Goal: Task Accomplishment & Management: Manage account settings

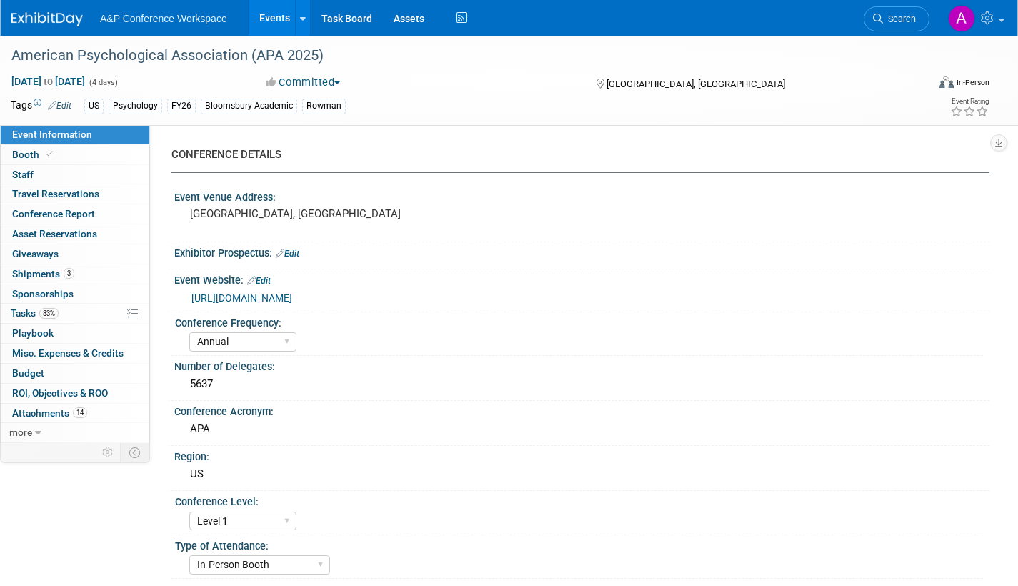
select select "Annual"
select select "Level 1"
select select "In-Person Booth"
select select "Psychology"
select select "Bloomsbury Academic"
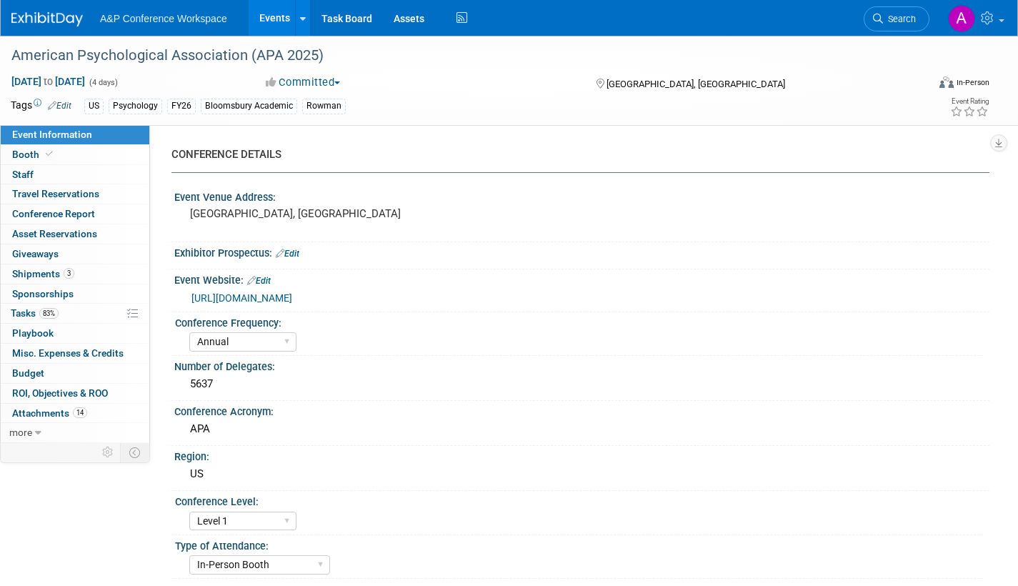
select select "[PERSON_NAME]"
select select "Networking/Commissioning"
click at [888, 19] on span "Search" at bounding box center [899, 19] width 33 height 11
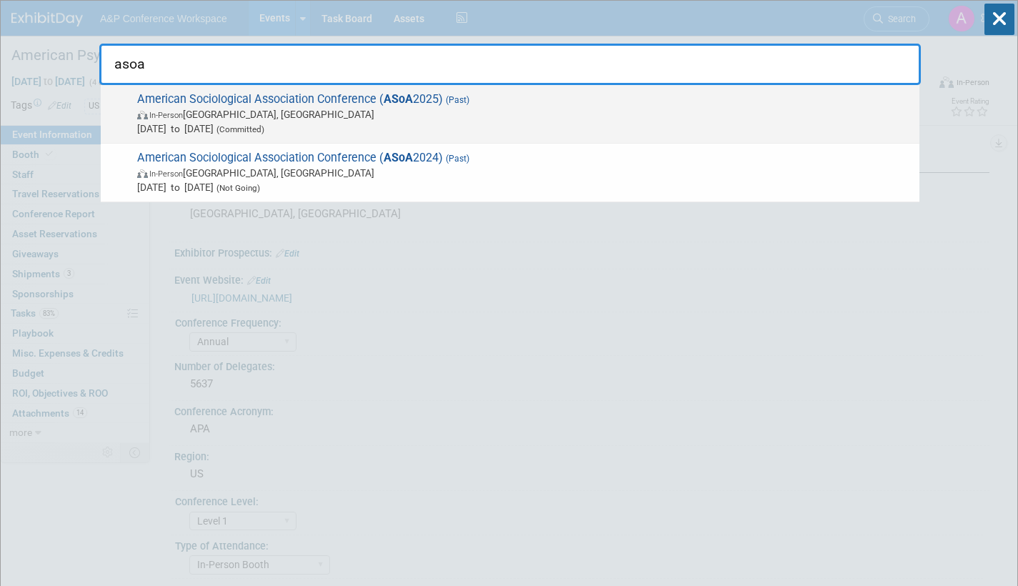
type input "asoa"
click at [353, 114] on span "In-Person Chicago, IL" at bounding box center [524, 114] width 775 height 14
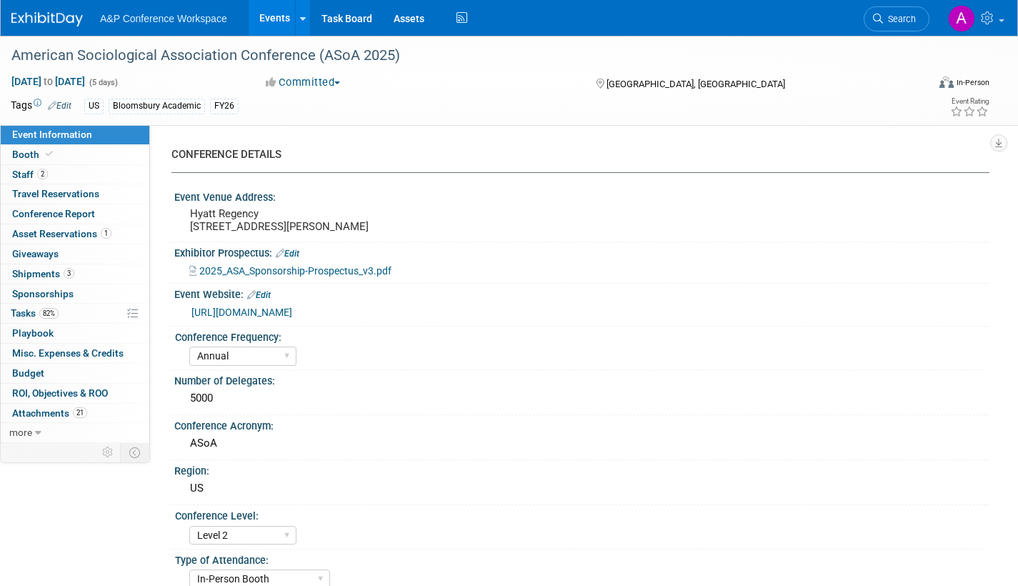
select select "Annual"
select select "Level 2"
select select "In-Person Booth"
select select "Sociology"
select select "Bloomsbury Academic"
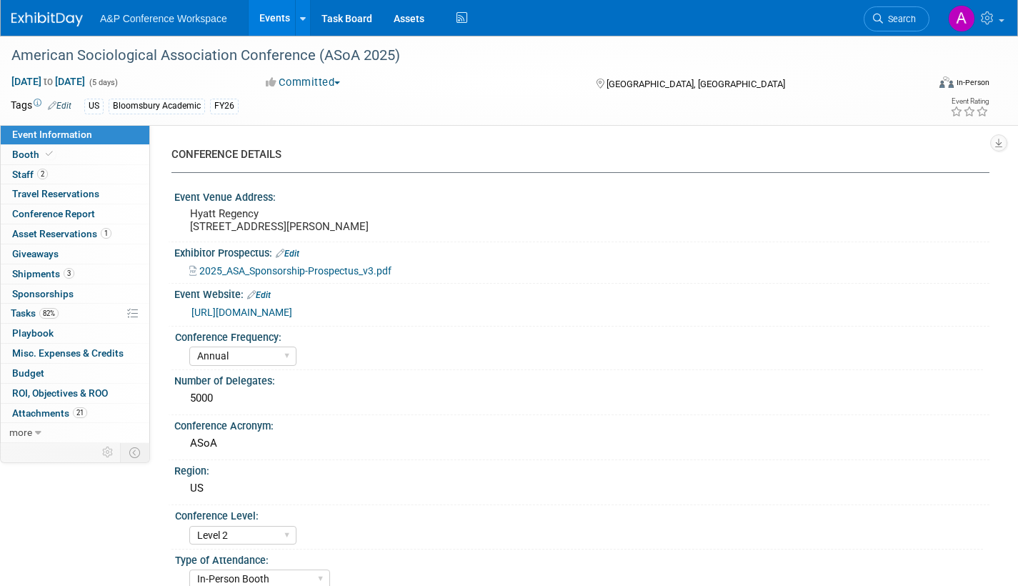
select select "[PERSON_NAME]"
select select "Networking/Commissioning"
click at [16, 311] on span "Tasks 82%" at bounding box center [35, 312] width 48 height 11
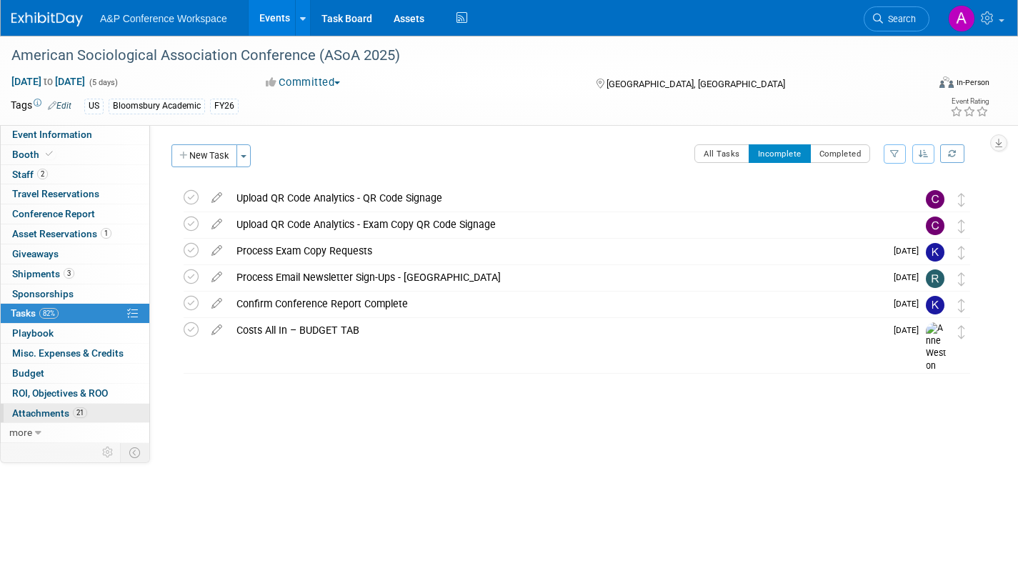
click at [44, 411] on span "Attachments 21" at bounding box center [49, 412] width 75 height 11
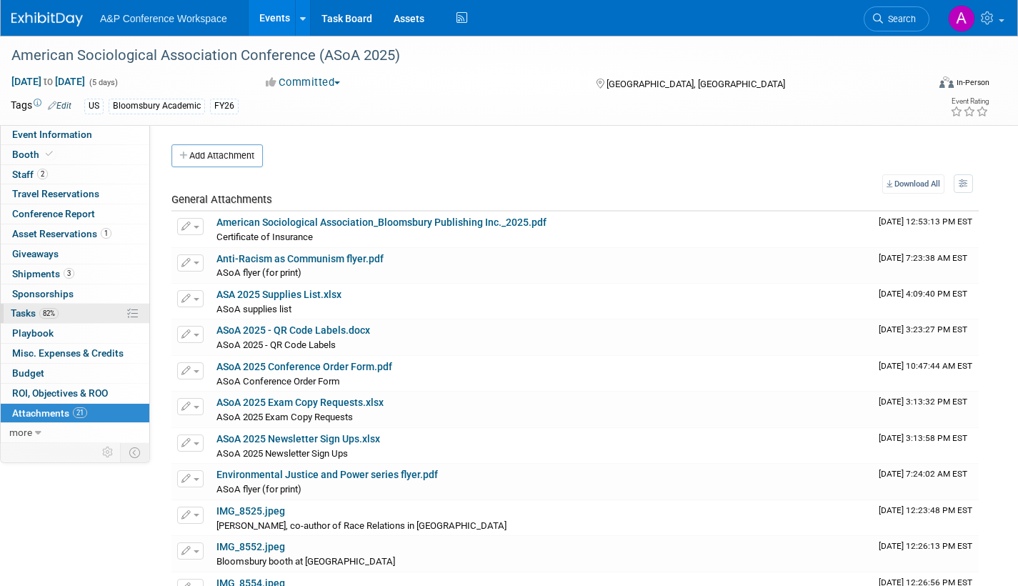
click at [23, 311] on span "Tasks 82%" at bounding box center [35, 312] width 48 height 11
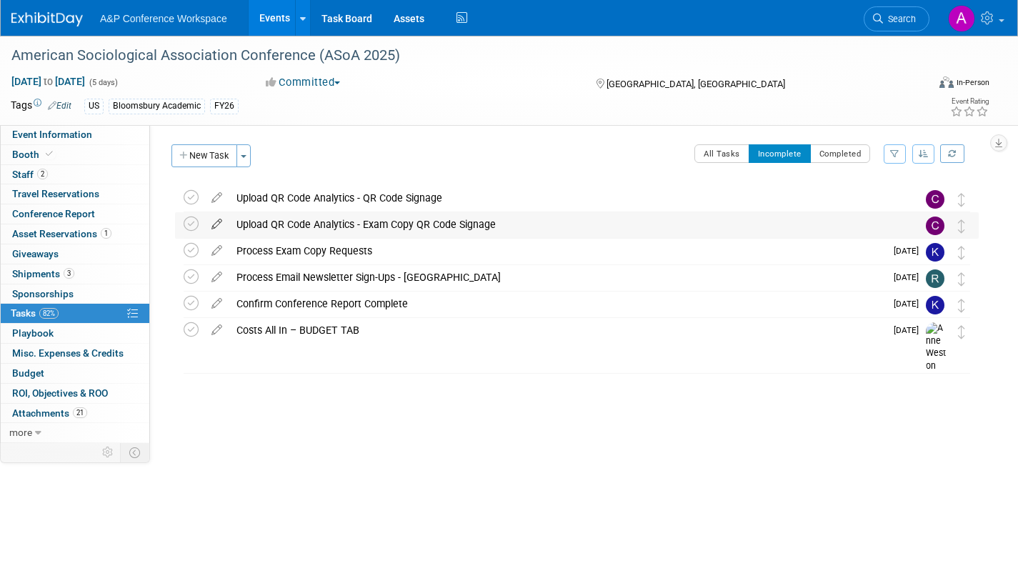
click at [217, 221] on icon at bounding box center [216, 221] width 25 height 18
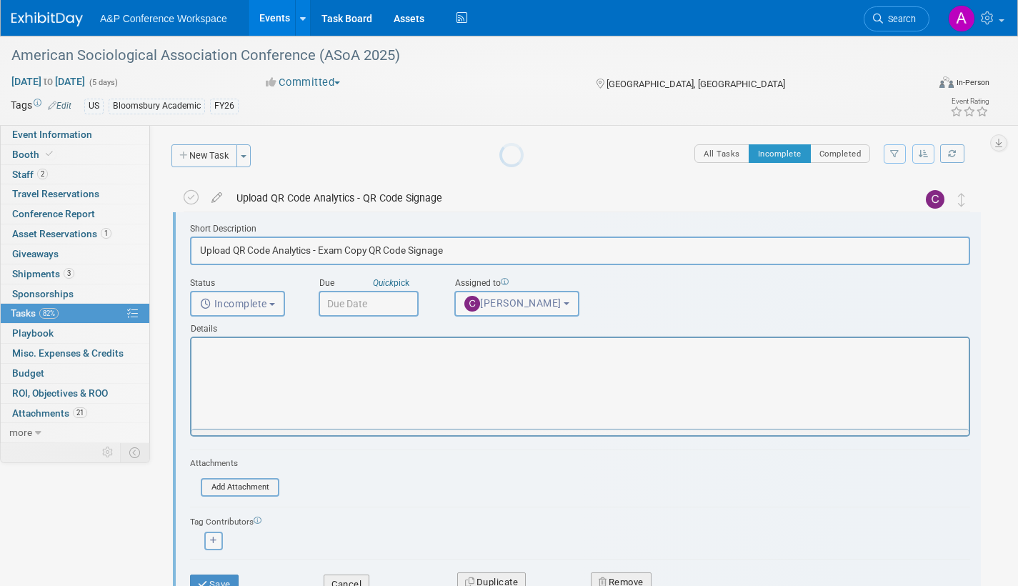
scroll to position [3, 0]
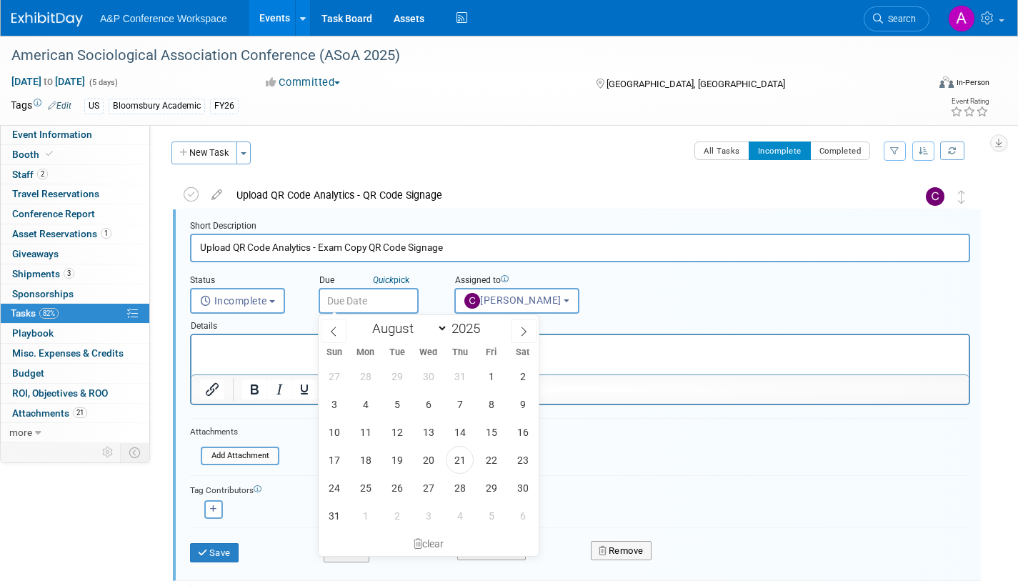
click at [380, 298] on input "text" at bounding box center [368, 301] width 100 height 26
click at [521, 331] on icon at bounding box center [523, 331] width 10 height 10
select select "8"
click at [463, 372] on span "4" at bounding box center [460, 376] width 28 height 28
type input "Sep 4, 2025"
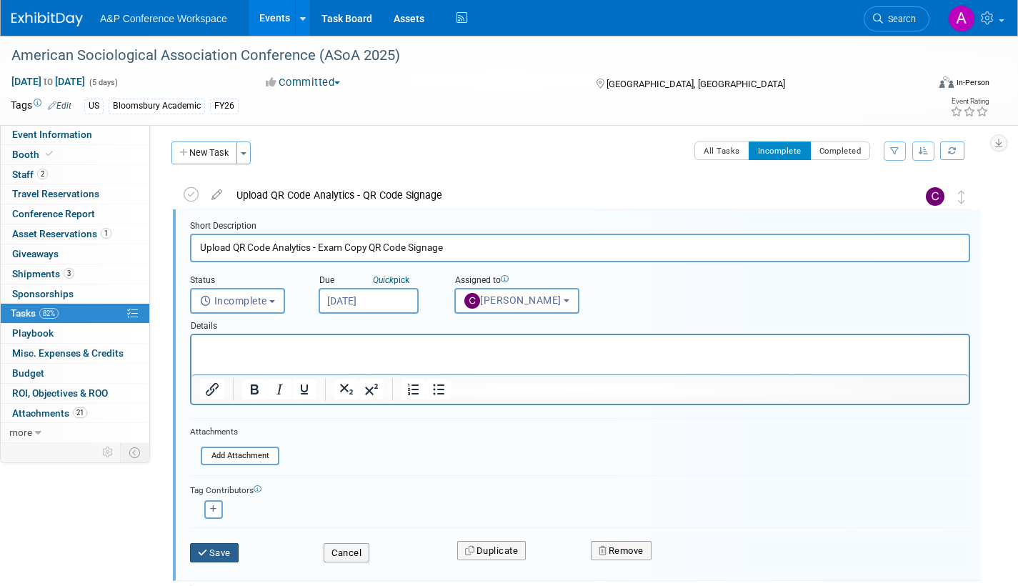
click at [229, 546] on button "Save" at bounding box center [214, 553] width 49 height 20
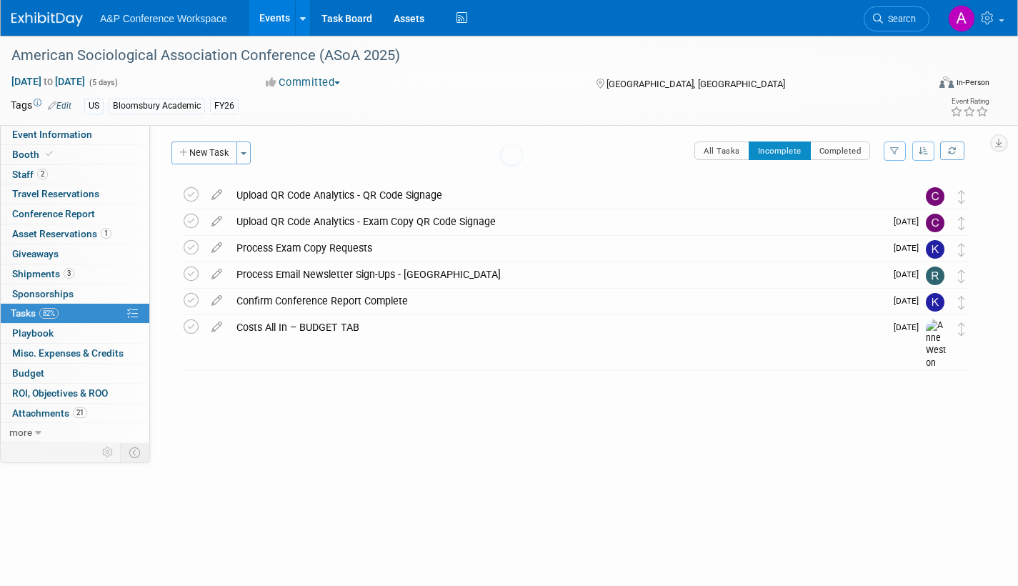
scroll to position [0, 0]
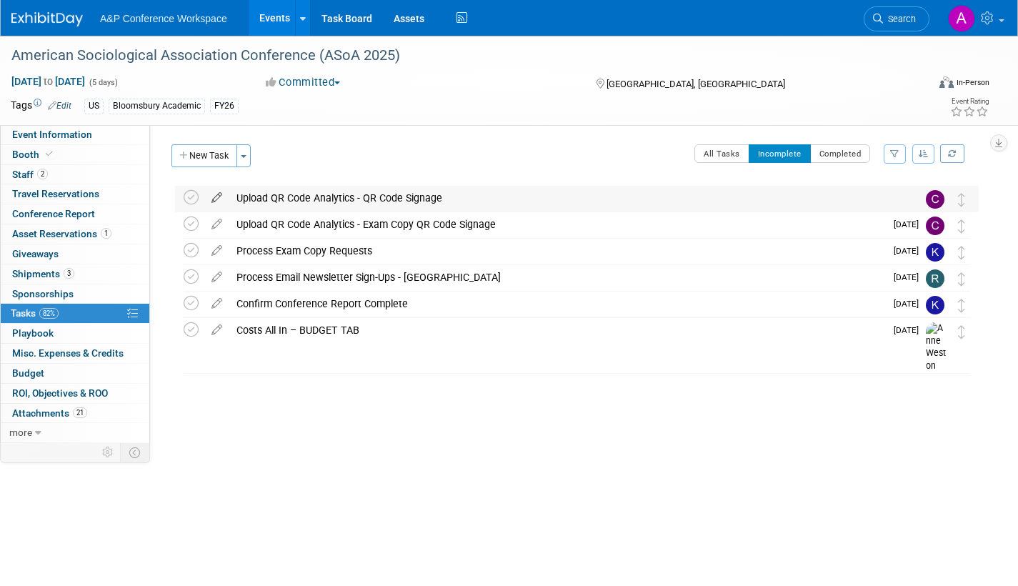
click at [217, 192] on icon at bounding box center [216, 195] width 25 height 18
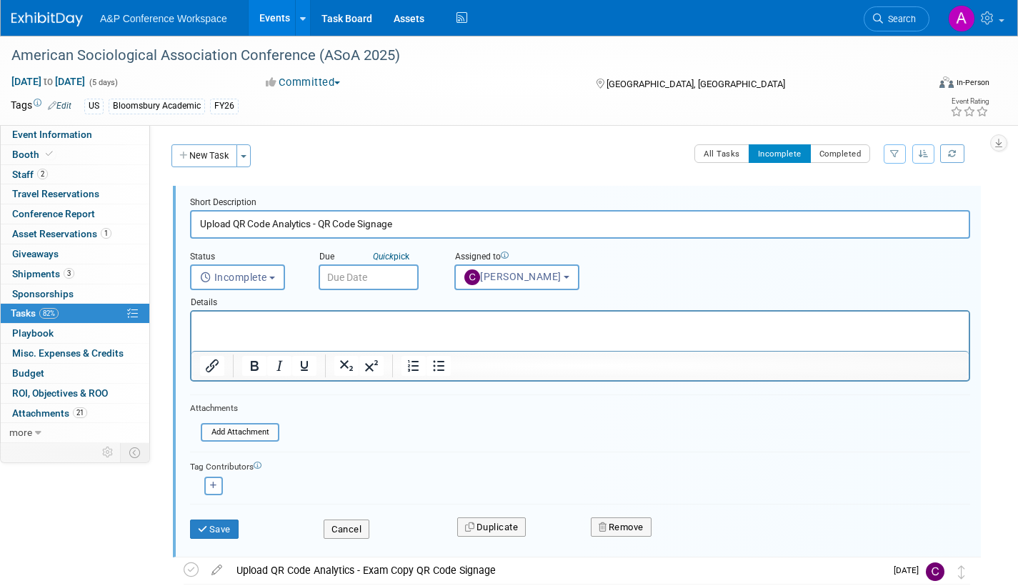
click at [395, 283] on input "text" at bounding box center [368, 277] width 100 height 26
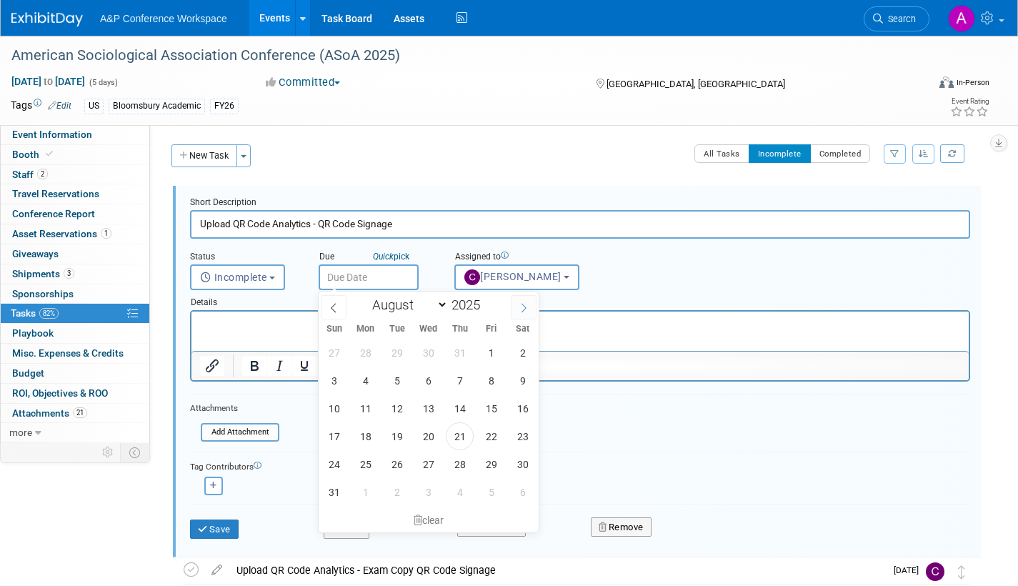
click at [521, 303] on icon at bounding box center [523, 308] width 10 height 10
select select "8"
click at [465, 349] on span "4" at bounding box center [460, 352] width 28 height 28
type input "Sep 4, 2025"
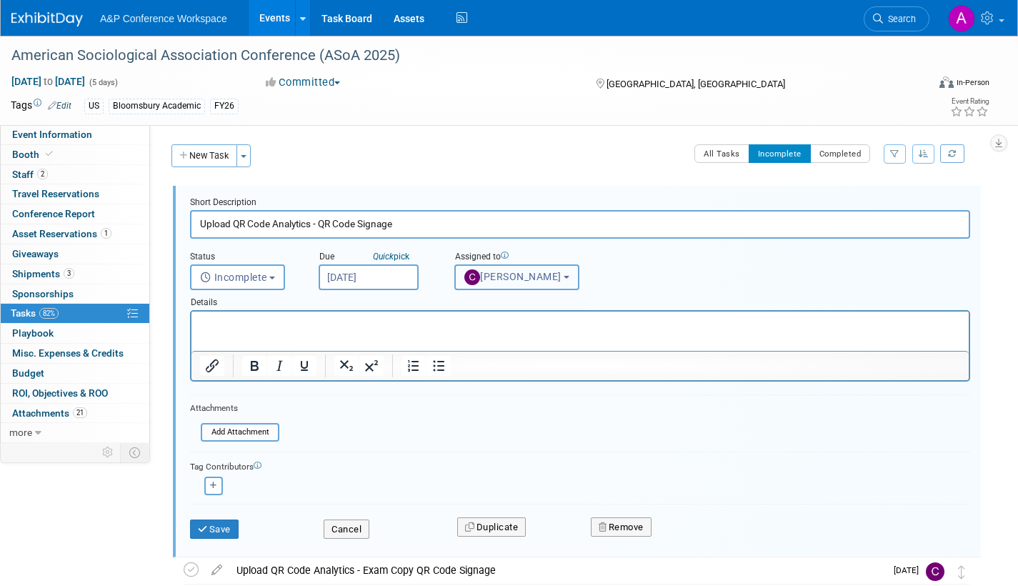
click at [516, 282] on span "[PERSON_NAME]" at bounding box center [512, 276] width 97 height 11
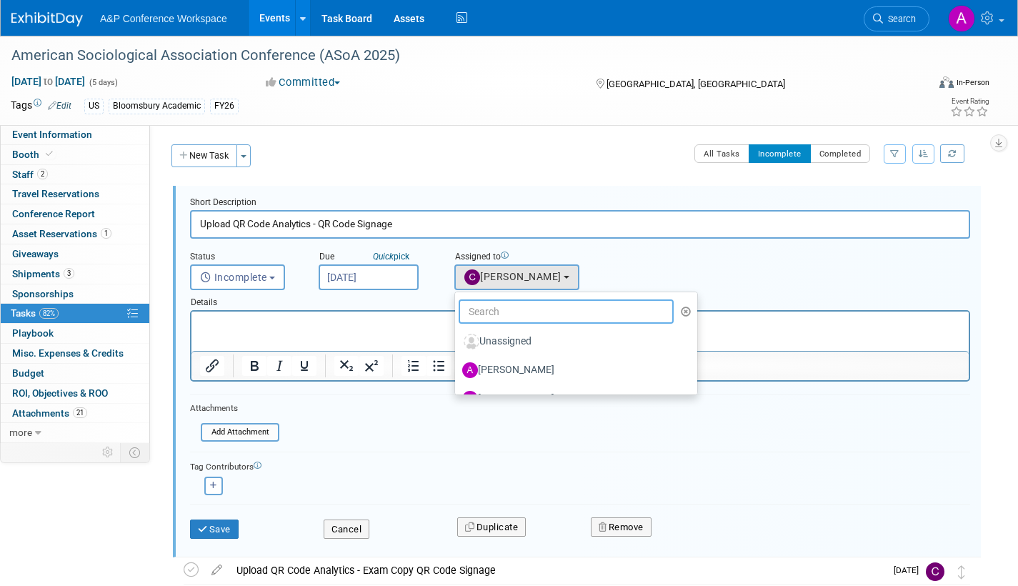
drag, startPoint x: 503, startPoint y: 321, endPoint x: 503, endPoint y: 312, distance: 9.3
click at [503, 313] on input "text" at bounding box center [565, 311] width 215 height 24
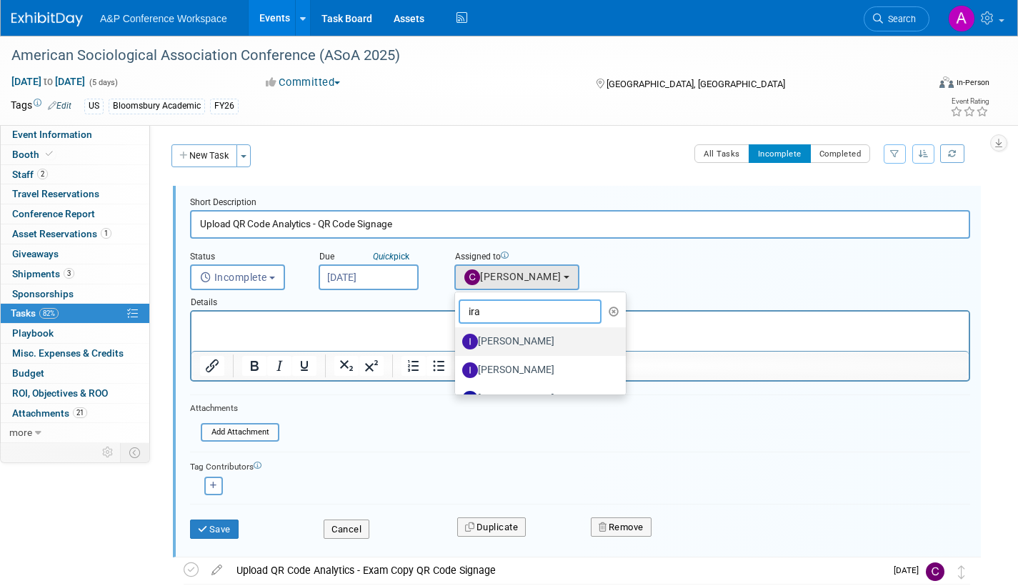
type input "ira"
click at [538, 338] on label "[PERSON_NAME]" at bounding box center [536, 341] width 149 height 23
click at [457, 338] on input "[PERSON_NAME]" at bounding box center [452, 339] width 9 height 9
select select "7daf8937-b02b-49e8-8f1e-caf41908d837"
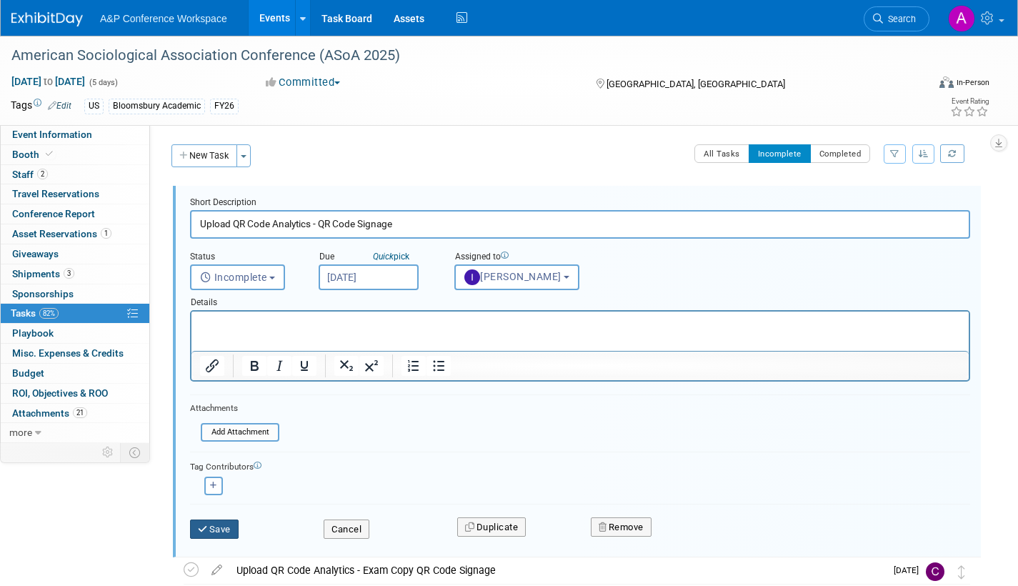
click at [204, 528] on icon "submit" at bounding box center [203, 528] width 11 height 9
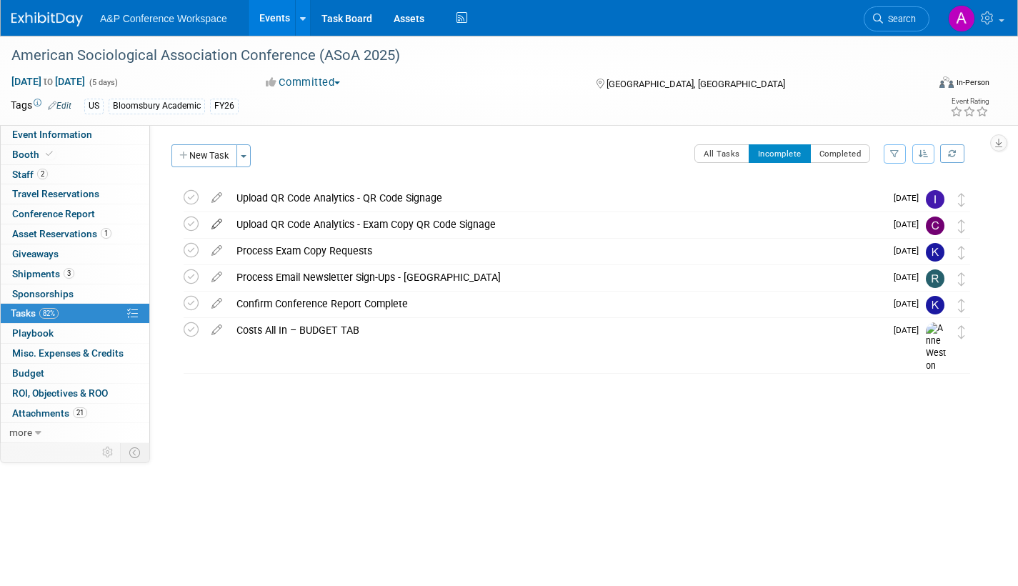
click at [217, 221] on icon at bounding box center [216, 221] width 25 height 18
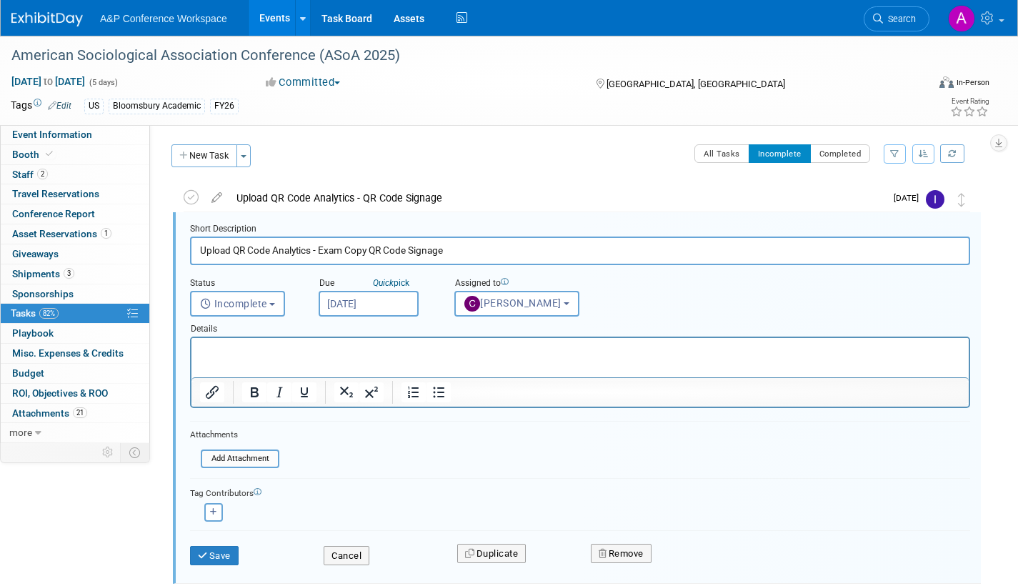
scroll to position [3, 0]
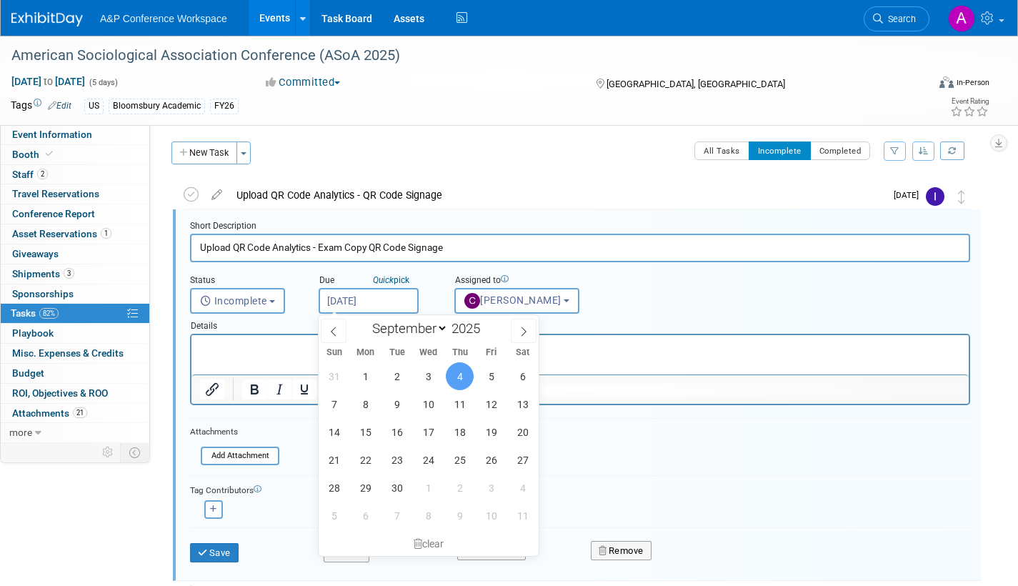
click at [395, 303] on input "Sep 4, 2025" at bounding box center [368, 301] width 100 height 26
click at [325, 331] on span at bounding box center [334, 330] width 26 height 24
select select "7"
click at [610, 504] on div "Abbie remove Abby remove" at bounding box center [580, 507] width 780 height 22
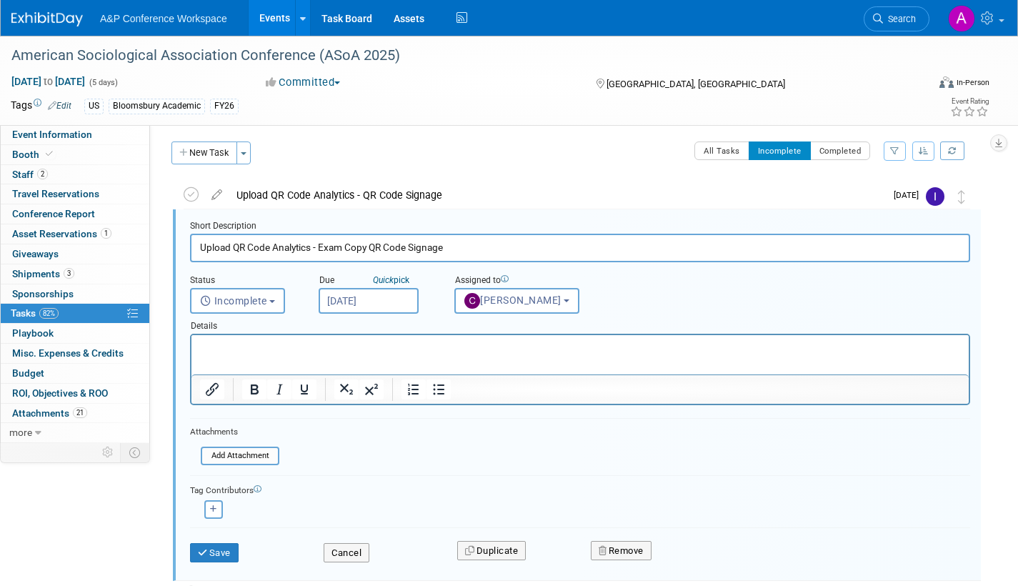
click at [188, 552] on div "Save" at bounding box center [246, 547] width 134 height 29
drag, startPoint x: 216, startPoint y: 548, endPoint x: 305, endPoint y: 543, distance: 88.7
click at [217, 548] on button "Save" at bounding box center [214, 553] width 49 height 20
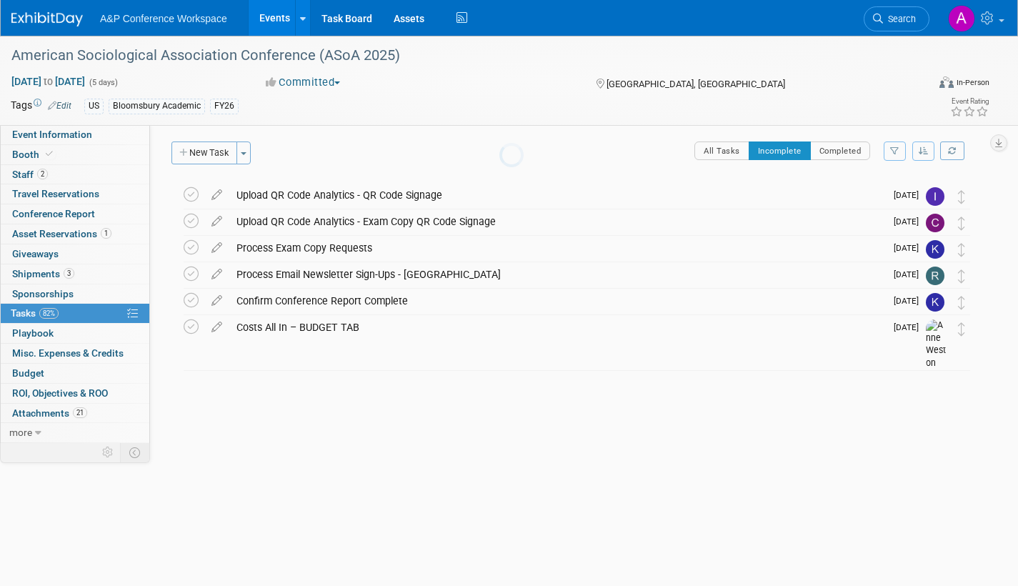
scroll to position [0, 0]
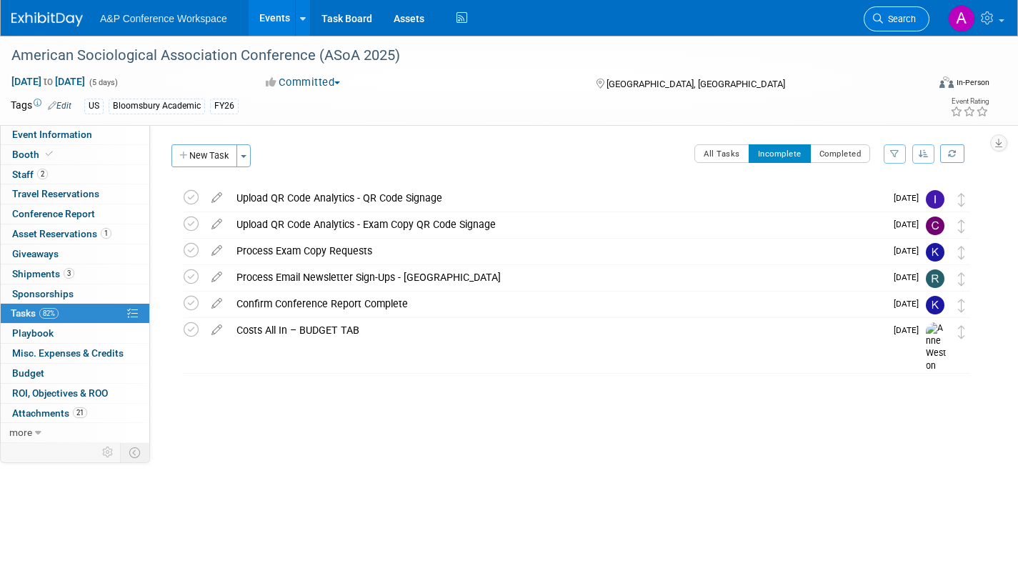
click at [894, 21] on span "Search" at bounding box center [899, 19] width 33 height 11
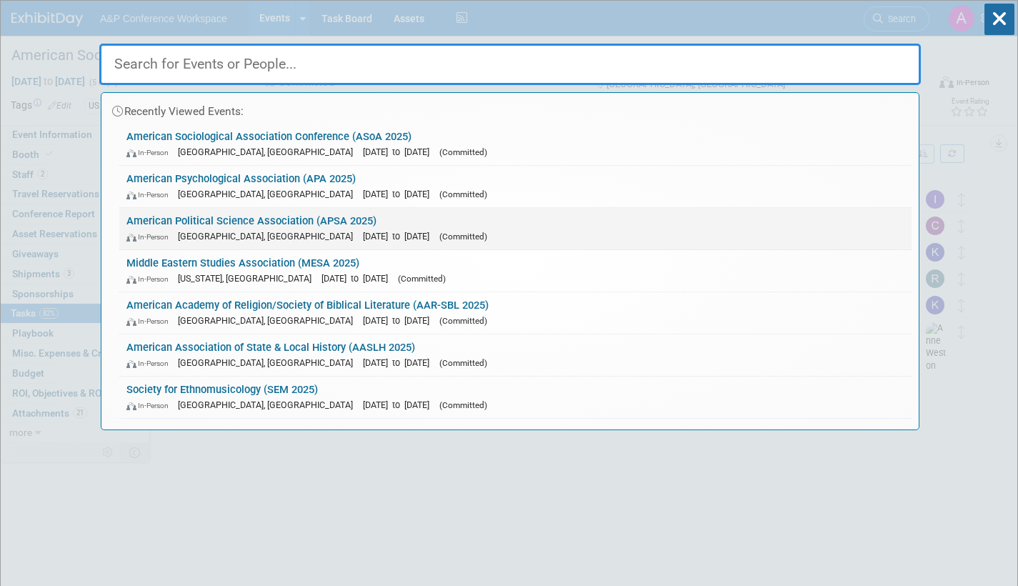
click at [378, 232] on span "[DATE] to [DATE]" at bounding box center [400, 236] width 74 height 11
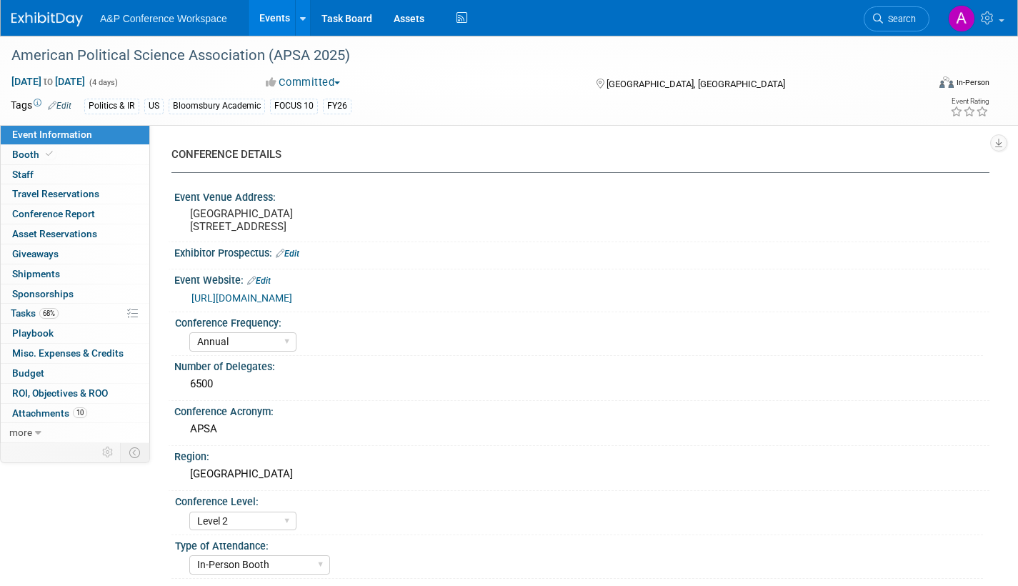
select select "Annual"
select select "Level 2"
select select "In-Person Booth"
select select "Politics & International Relations"
select select "Bloomsbury Academic"
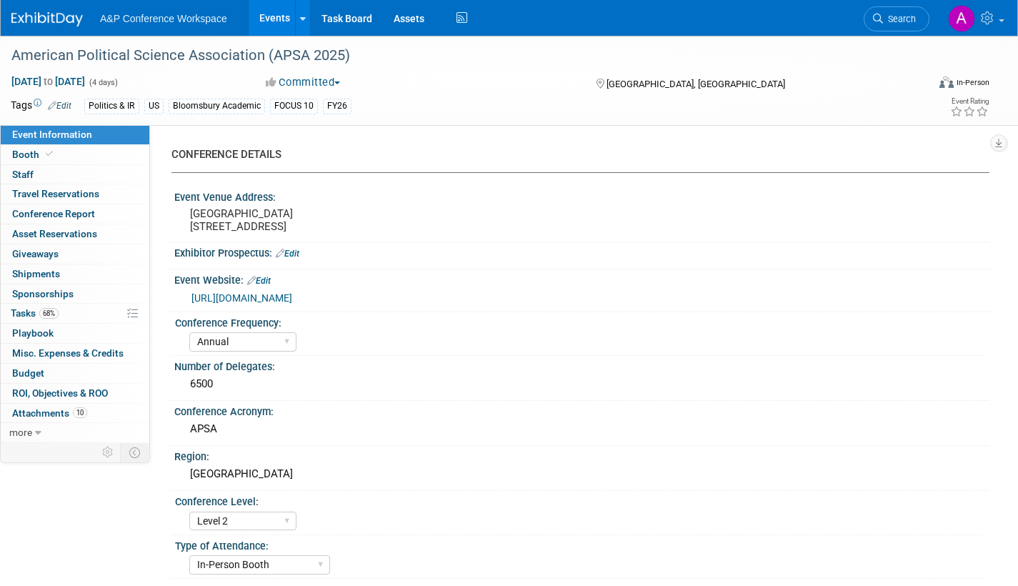
select select "[PERSON_NAME]"
select select "Networking/Commissioning"
click at [899, 24] on span "Search" at bounding box center [899, 19] width 33 height 11
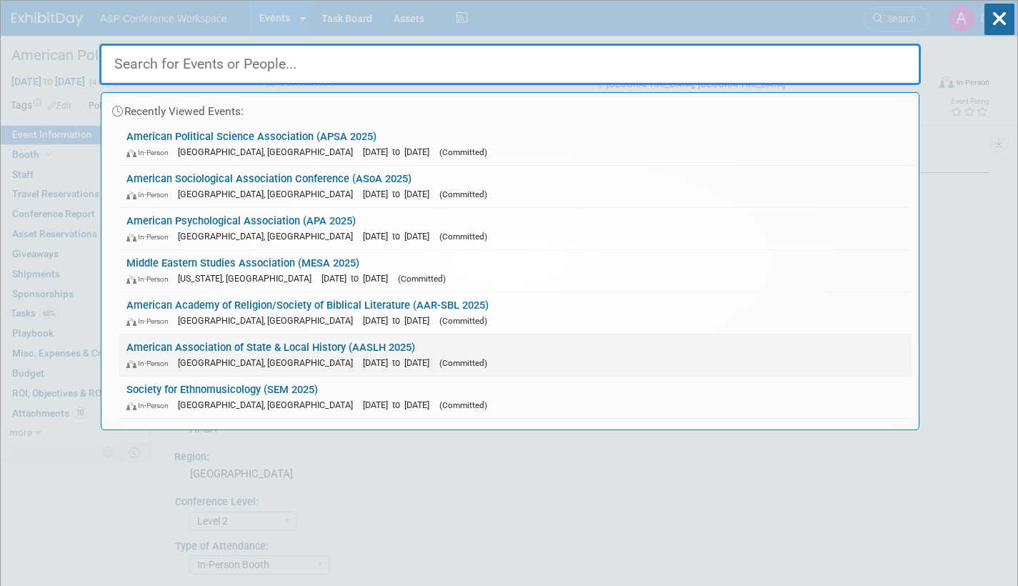
click at [393, 347] on link "American Association of State & Local History (AASLH 2025) In-Person Cincinnati…" at bounding box center [515, 354] width 792 height 41
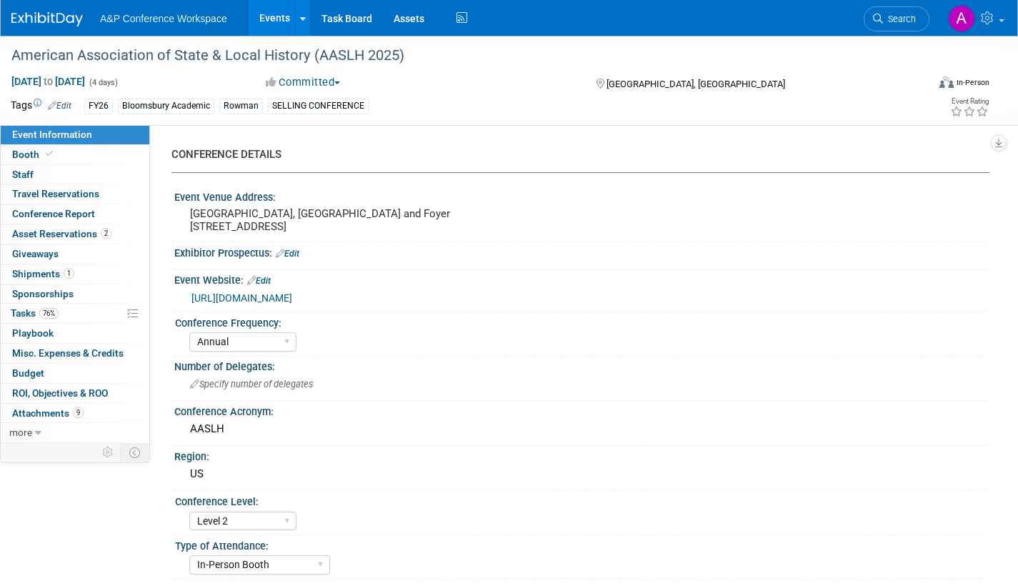
select select "Annual"
select select "Level 2"
select select "In-Person Booth"
select select "Museum Professionals"
select select "Bloomsbury Academic"
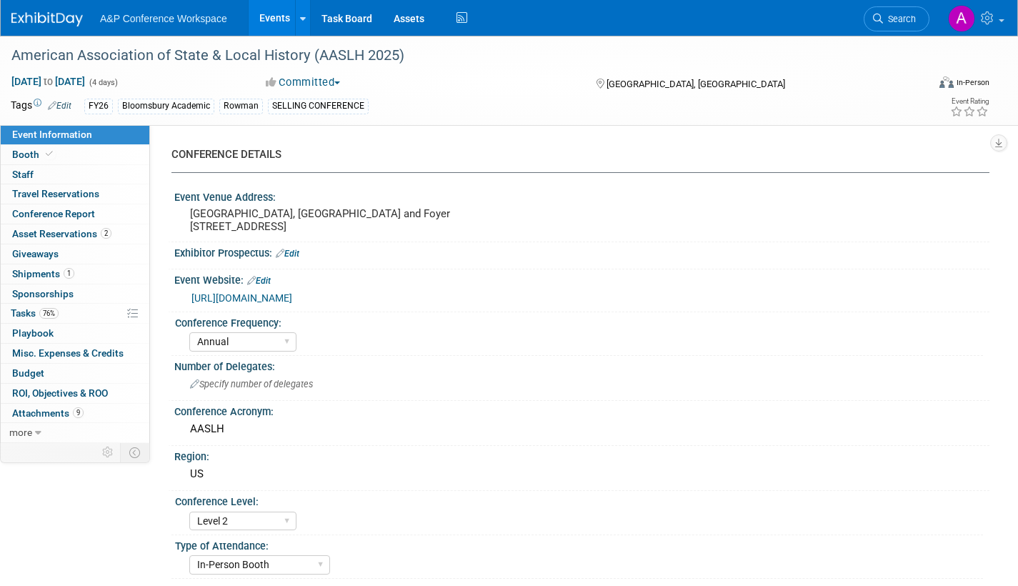
select select "[PERSON_NAME]"
select select "Brand/Subject Presence​"
click at [25, 270] on span "Shipments 1" at bounding box center [43, 273] width 62 height 11
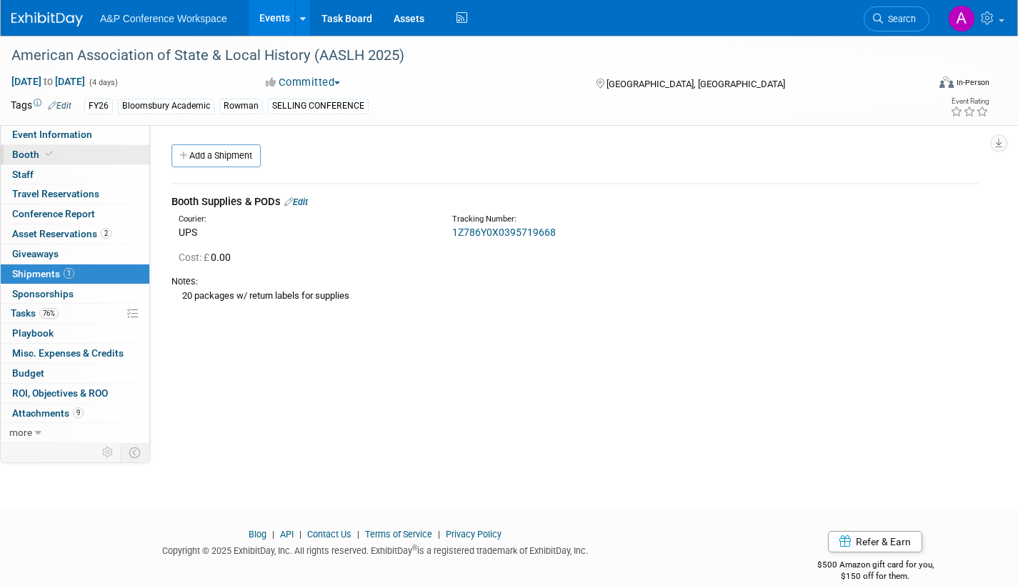
click at [35, 157] on span "Booth" at bounding box center [34, 154] width 44 height 11
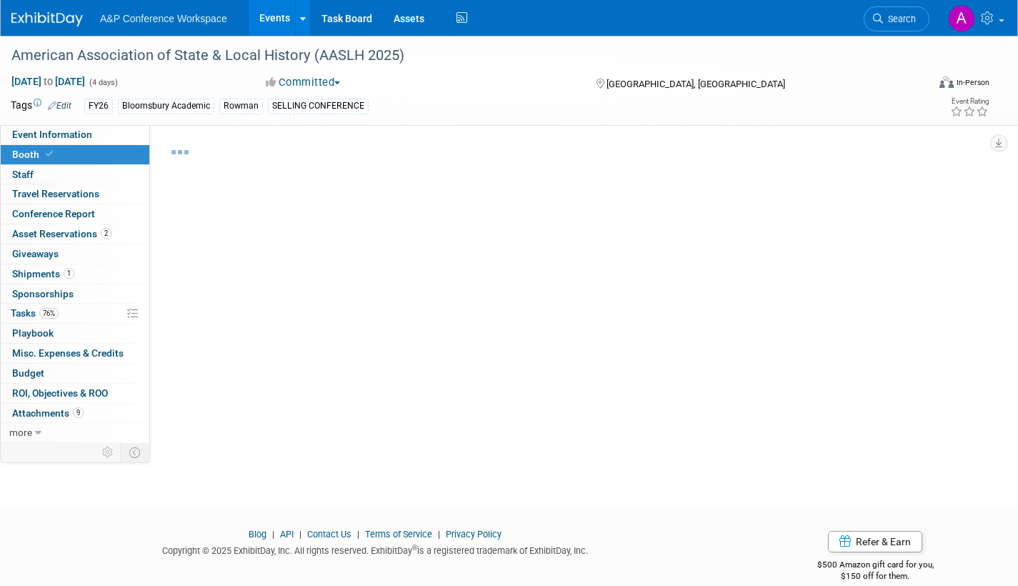
select select "RLKP"
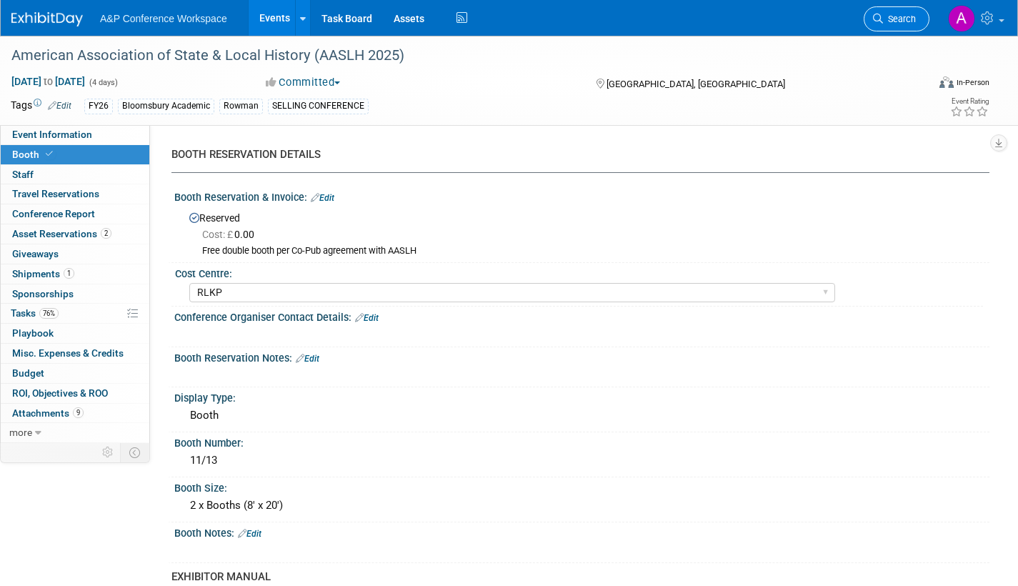
click at [904, 21] on span "Search" at bounding box center [899, 19] width 33 height 11
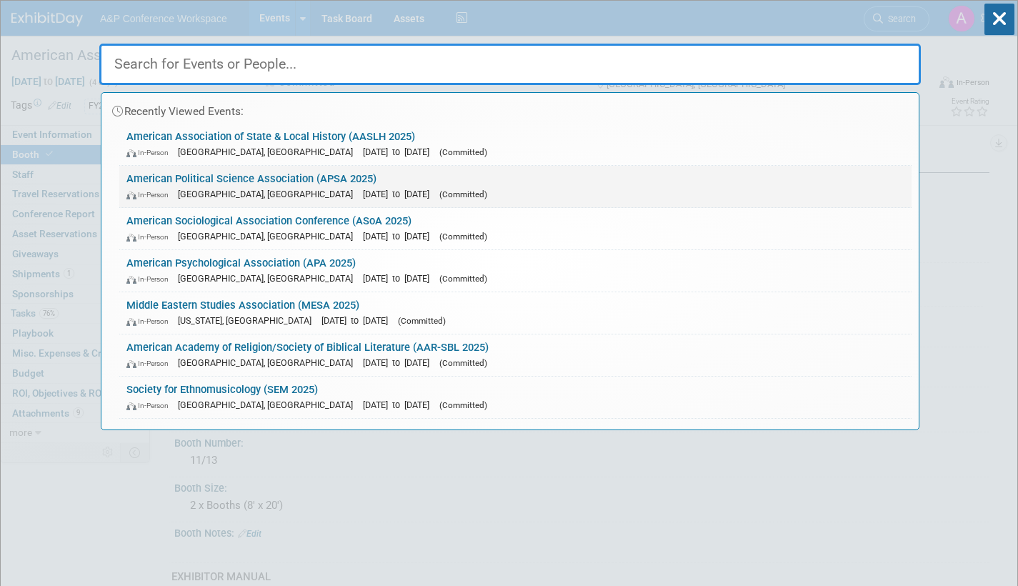
click at [486, 191] on div "In-Person Vancouver, Canada Sep 11, 2025 to Sep 14, 2025 (Committed)" at bounding box center [515, 193] width 778 height 15
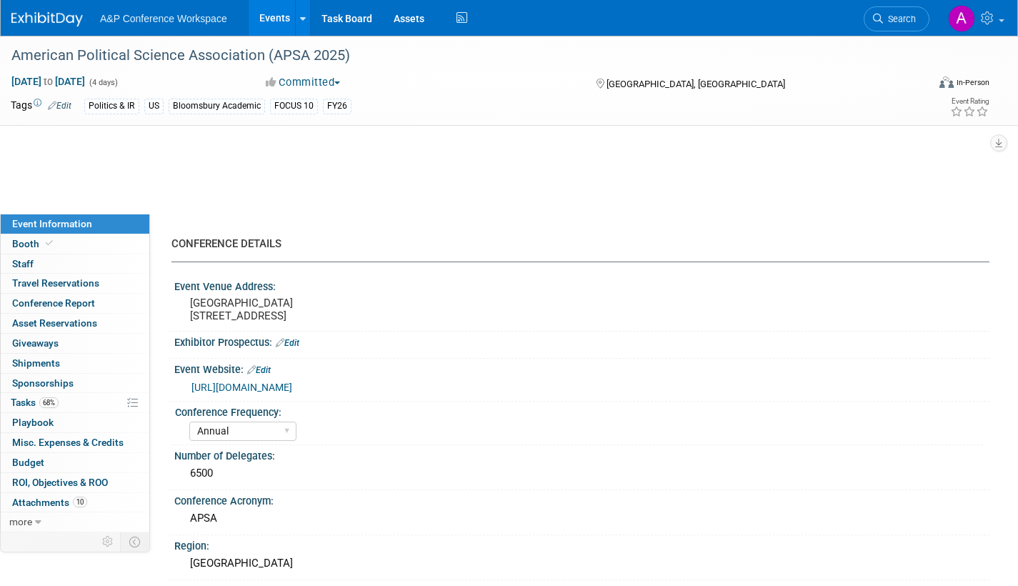
select select "Annual"
select select "Level 2"
select select "In-Person Booth"
select select "Politics & International Relations"
select select "Bloomsbury Academic"
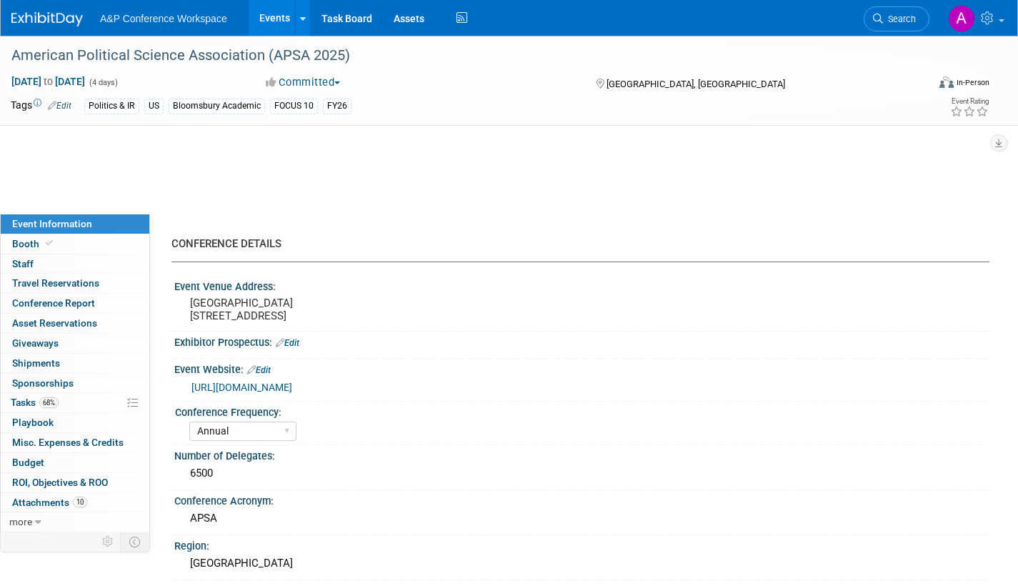
select select "[PERSON_NAME]"
select select "Networking/Commissioning"
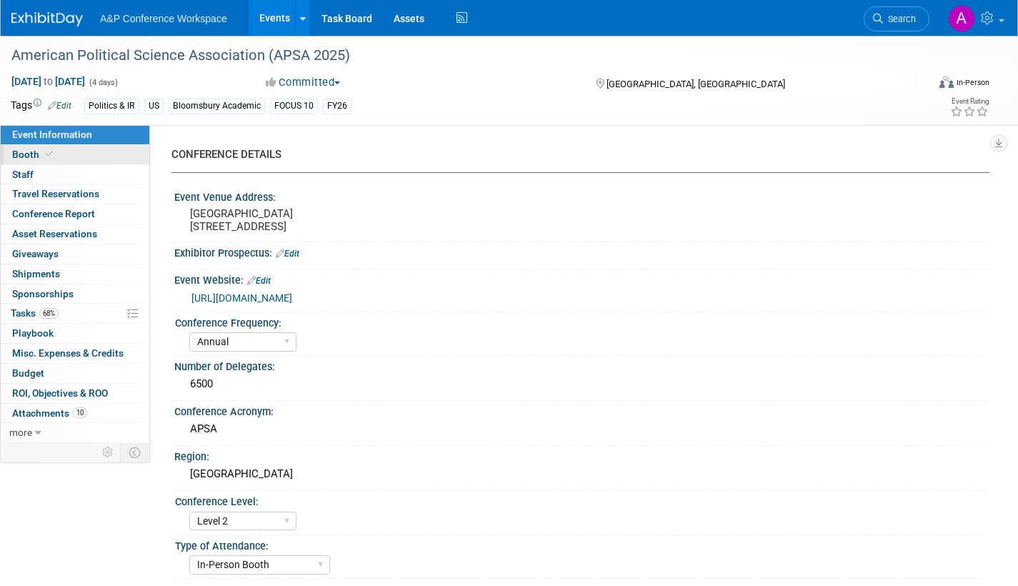
click at [29, 154] on span "Booth" at bounding box center [34, 154] width 44 height 11
select select "CUAP"
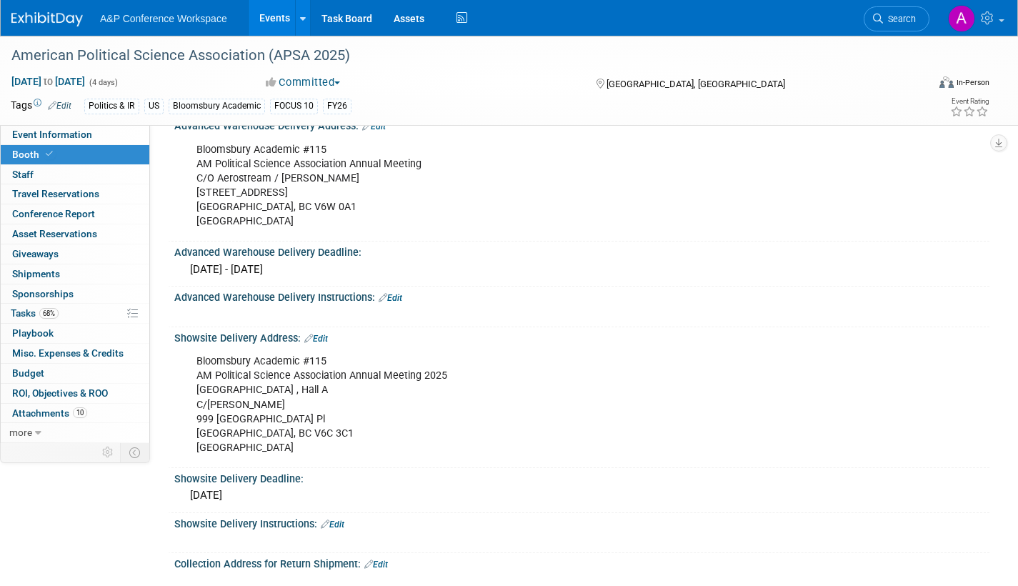
scroll to position [857, 0]
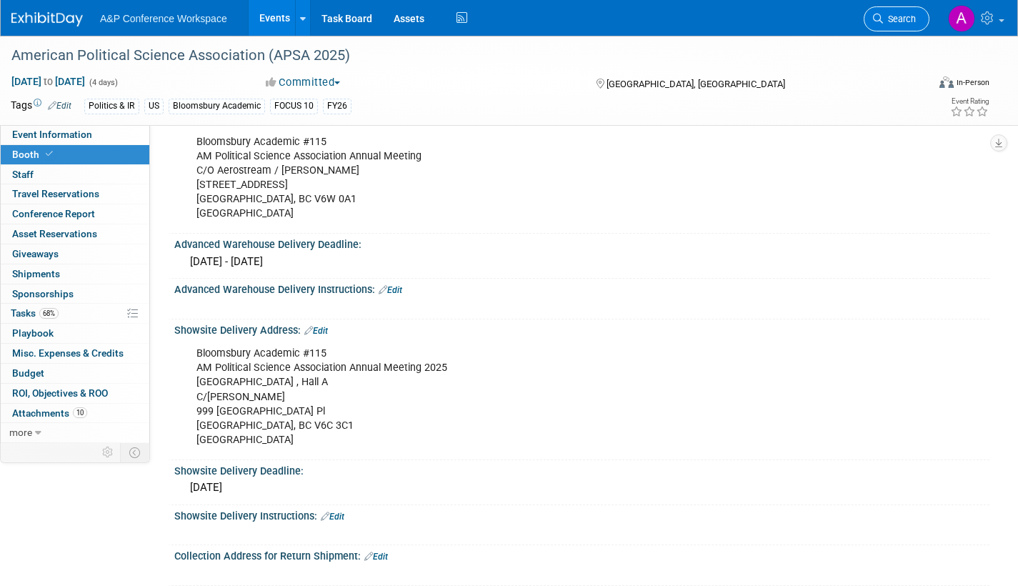
click at [916, 16] on link "Search" at bounding box center [896, 18] width 66 height 25
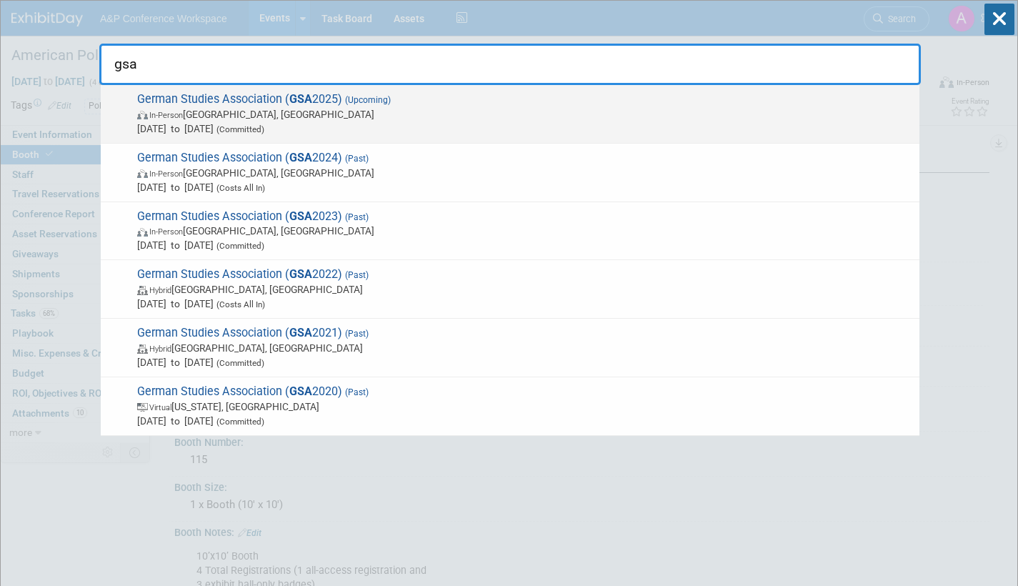
type input "gsa"
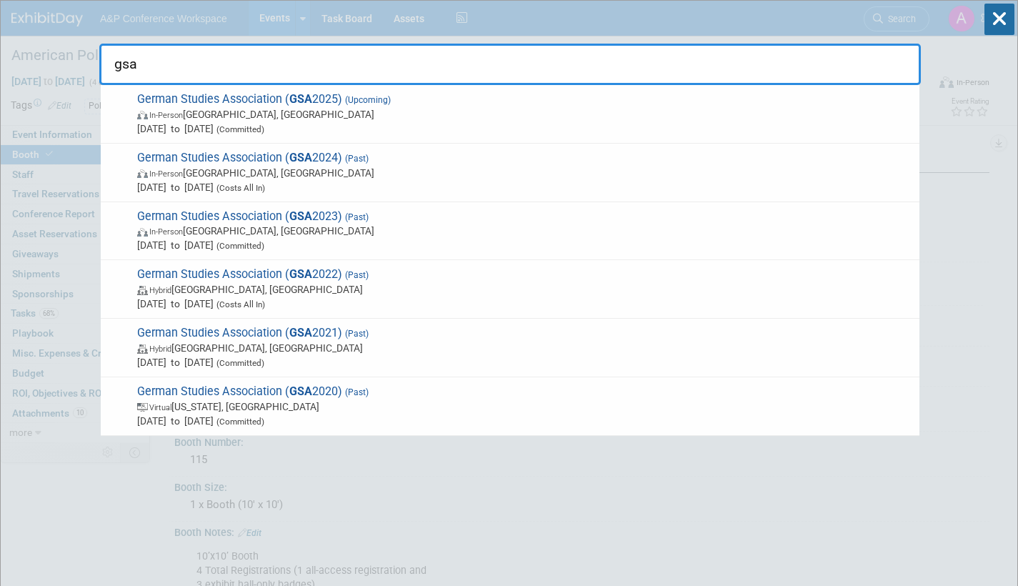
click at [436, 111] on span "In-Person Arlington, VA" at bounding box center [524, 114] width 775 height 14
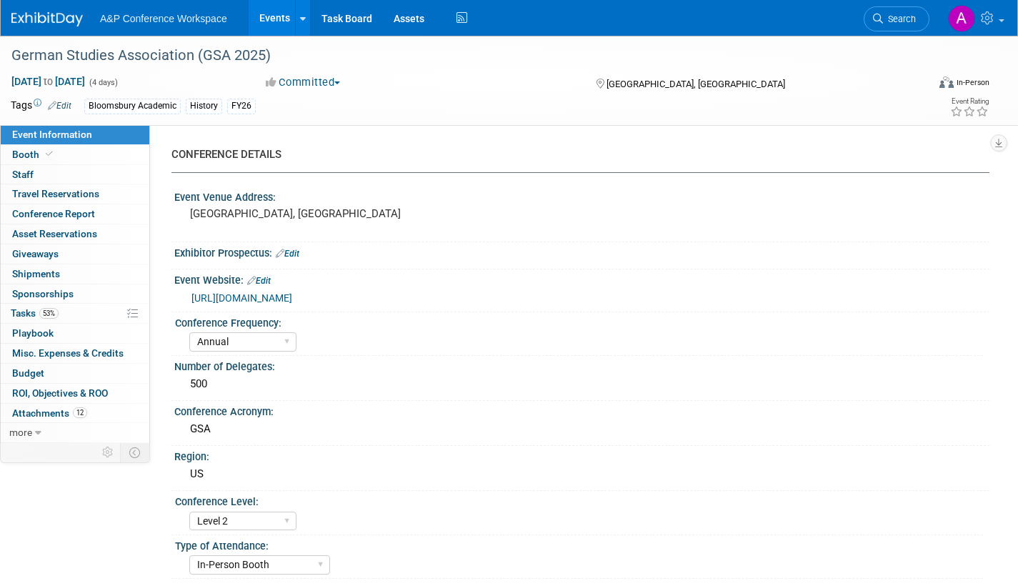
select select "Annual"
select select "Level 2"
select select "In-Person Booth"
select select "History"
select select "Bloomsbury Academic"
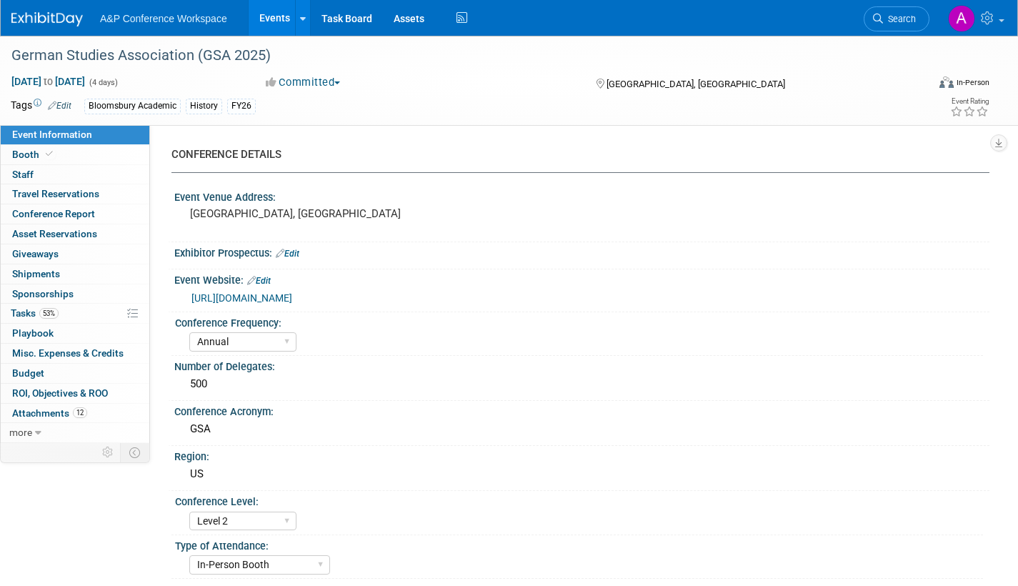
select select "[PERSON_NAME]"
select select "Brand/Subject Presence​"
